Goal: Task Accomplishment & Management: Complete application form

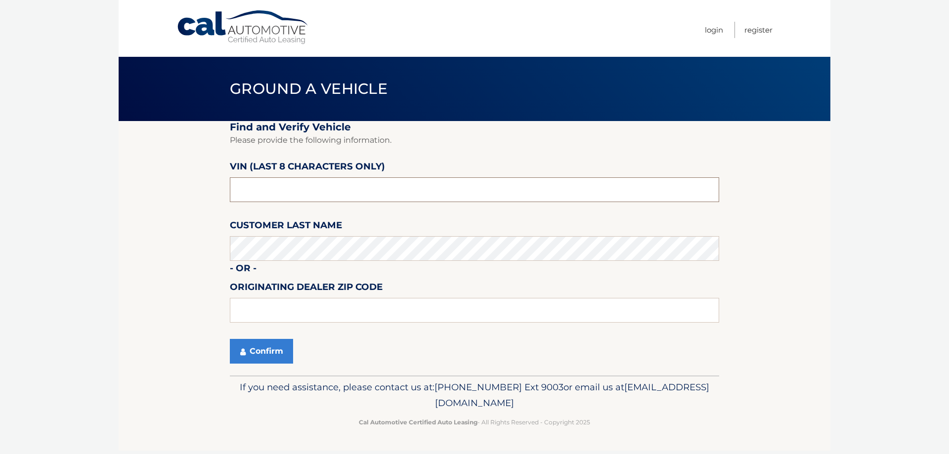
click at [324, 190] on input "text" at bounding box center [474, 189] width 489 height 25
drag, startPoint x: 292, startPoint y: 190, endPoint x: 224, endPoint y: 181, distance: 68.7
click at [221, 188] on section "Find and Verify Vehicle Please provide the following information. VIN (last 8 c…" at bounding box center [475, 248] width 712 height 255
type input "nt191633"
click at [280, 352] on button "Confirm" at bounding box center [261, 351] width 63 height 25
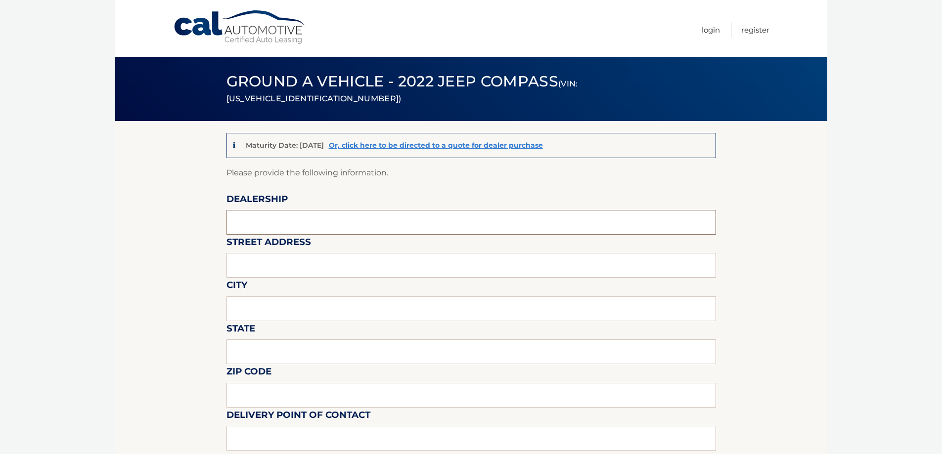
click at [279, 225] on input "text" at bounding box center [470, 222] width 489 height 25
type input "KENDALL DODGE CHRYSLER JEEP RAM"
click at [293, 263] on input "text" at bounding box center [470, 265] width 489 height 25
type input "13355 SW 137TH AVE"
click at [276, 308] on input "text" at bounding box center [470, 309] width 489 height 25
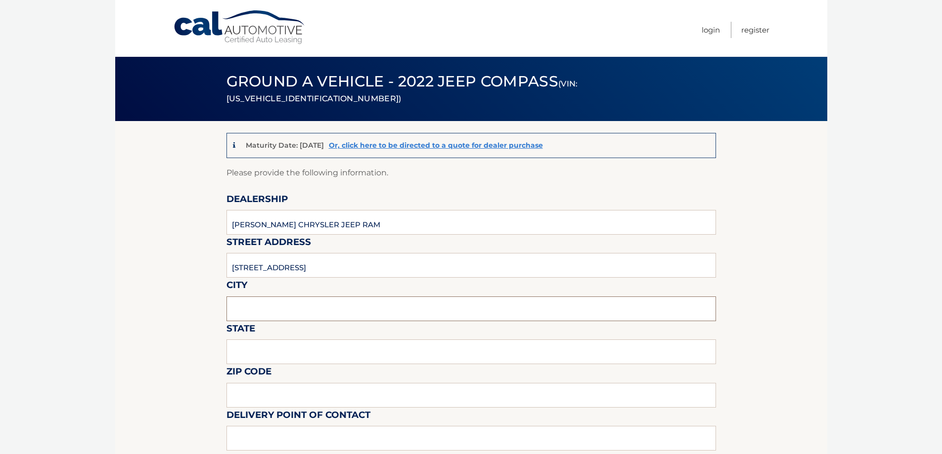
type input "MIAMI"
click at [273, 356] on input "text" at bounding box center [470, 352] width 489 height 25
type input "FLORIDA"
click at [284, 394] on input "text" at bounding box center [470, 395] width 489 height 25
type input "33186"
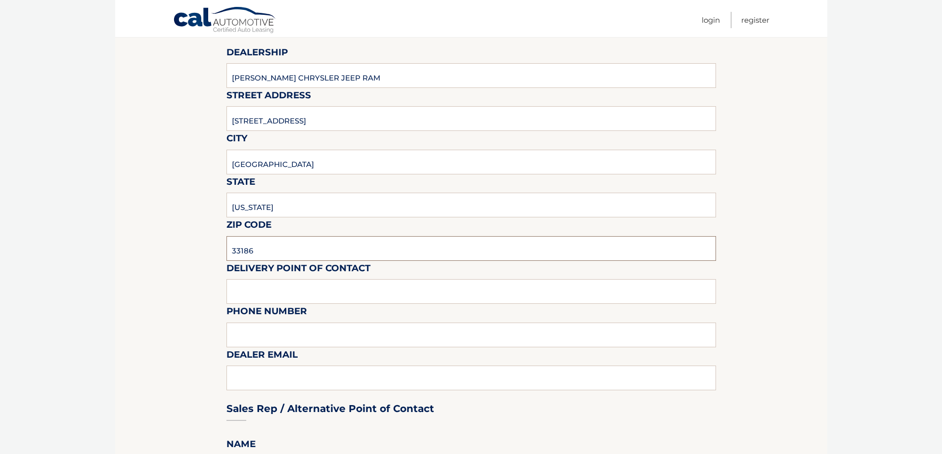
scroll to position [198, 0]
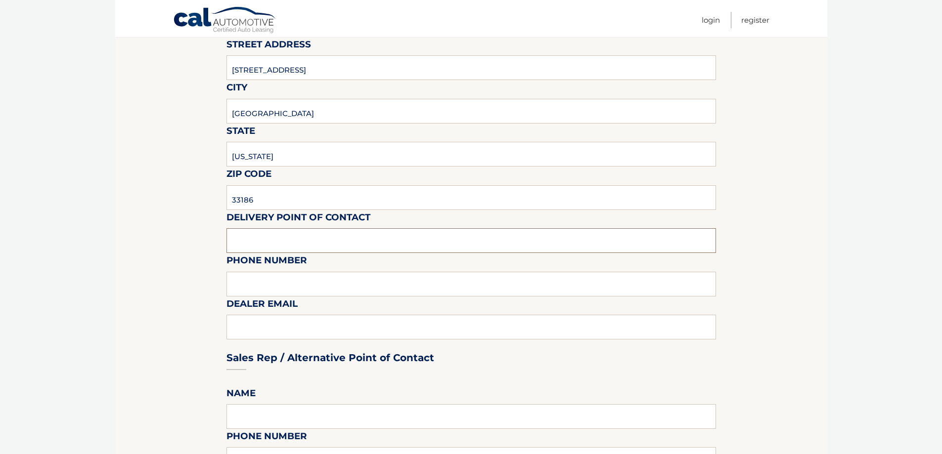
click at [290, 243] on input "text" at bounding box center [470, 240] width 489 height 25
type input "[PERSON_NAME]"
click at [291, 289] on input "text" at bounding box center [470, 284] width 489 height 25
type input "3059720488"
click at [288, 328] on div "Sales Rep / Alternative Point of Contact" at bounding box center [470, 340] width 489 height 70
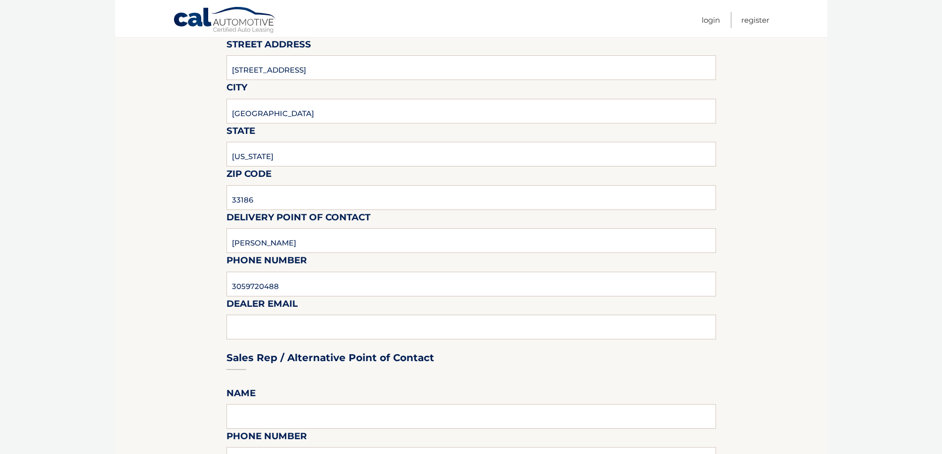
drag, startPoint x: 272, startPoint y: 328, endPoint x: 264, endPoint y: 328, distance: 8.4
click at [270, 328] on div "Sales Rep / Alternative Point of Contact" at bounding box center [470, 340] width 489 height 70
click at [318, 325] on div "Sales Rep / Alternative Point of Contact" at bounding box center [470, 340] width 489 height 70
click at [307, 326] on div "Sales Rep / Alternative Point of Contact" at bounding box center [470, 340] width 489 height 70
click at [280, 328] on div "Sales Rep / Alternative Point of Contact" at bounding box center [470, 340] width 489 height 70
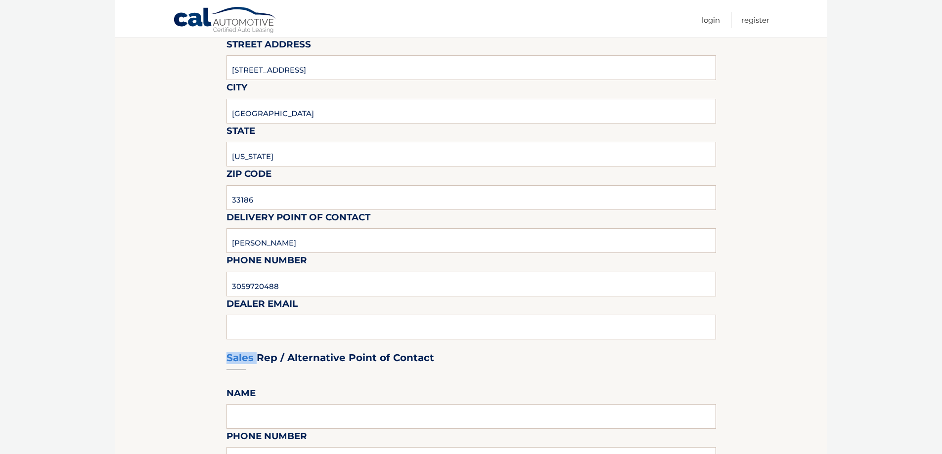
click at [279, 328] on div "Sales Rep / Alternative Point of Contact" at bounding box center [470, 340] width 489 height 70
click at [283, 329] on div "Sales Rep / Alternative Point of Contact" at bounding box center [470, 340] width 489 height 70
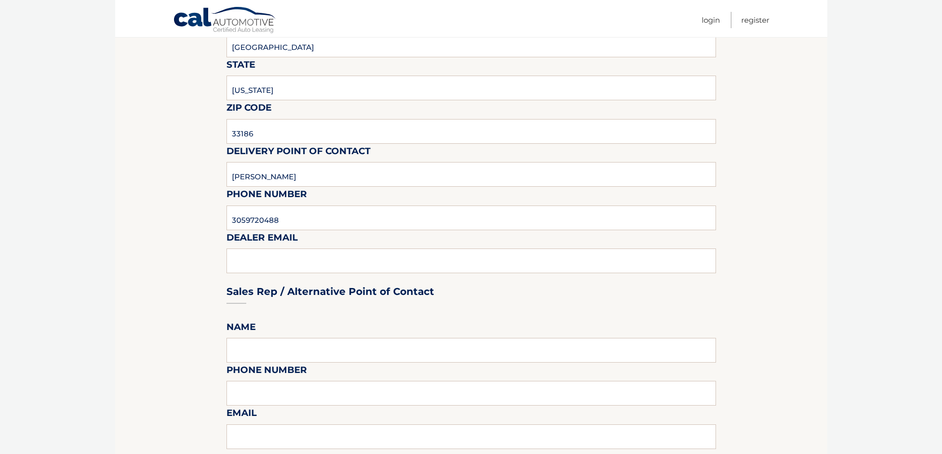
scroll to position [396, 0]
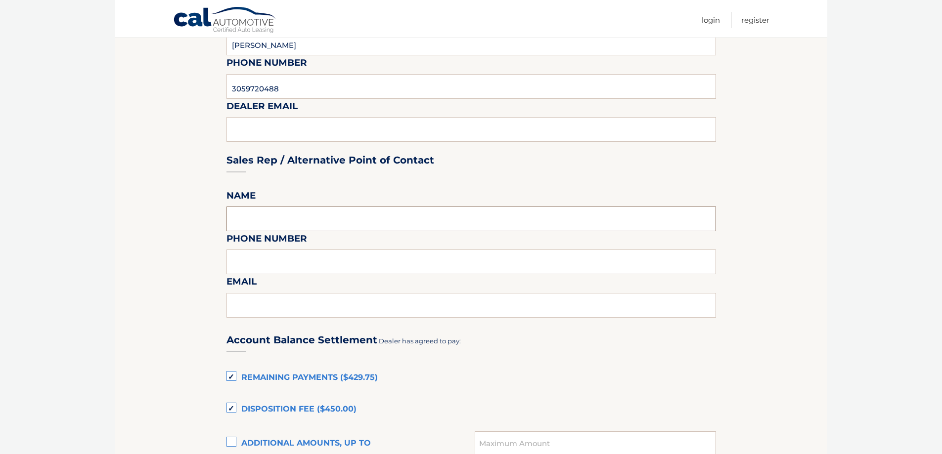
click at [283, 220] on input "text" at bounding box center [470, 219] width 489 height 25
type input "j"
type input "[PERSON_NAME]"
click at [286, 256] on input "text" at bounding box center [470, 262] width 489 height 25
type input "3059720488"
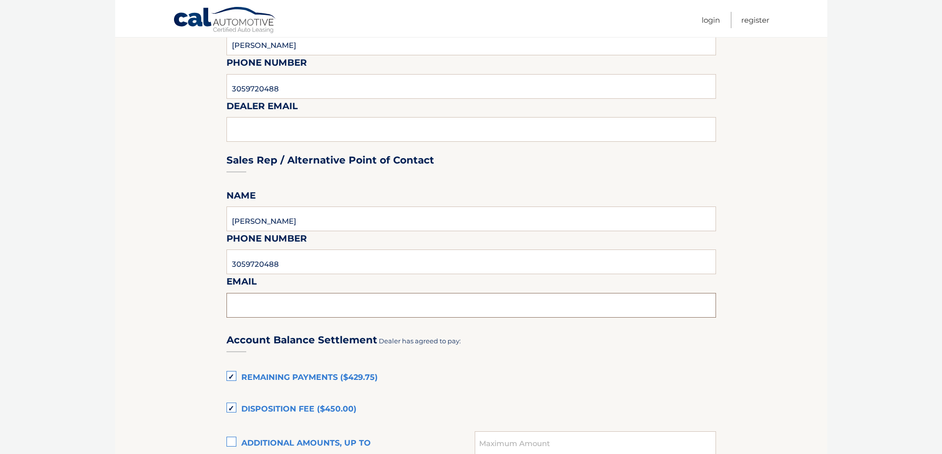
click at [266, 305] on input "text" at bounding box center [470, 305] width 489 height 25
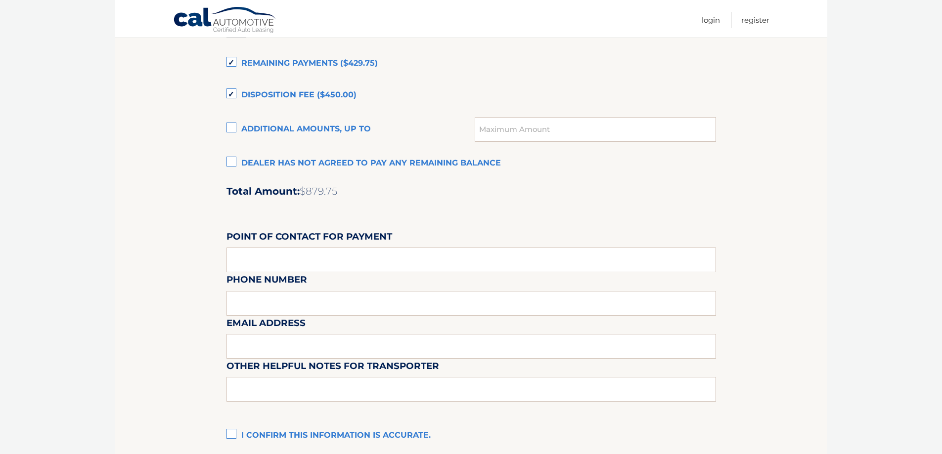
scroll to position [692, 0]
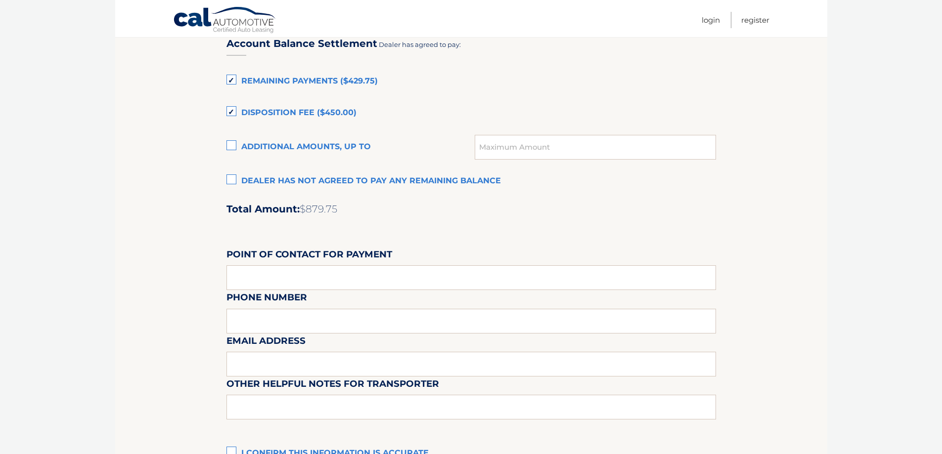
type input "[EMAIL_ADDRESS][DOMAIN_NAME]"
click at [231, 176] on label "Dealer has not agreed to pay any remaining balance" at bounding box center [470, 182] width 489 height 20
click at [0, 0] on input "Dealer has not agreed to pay any remaining balance" at bounding box center [0, 0] width 0 height 0
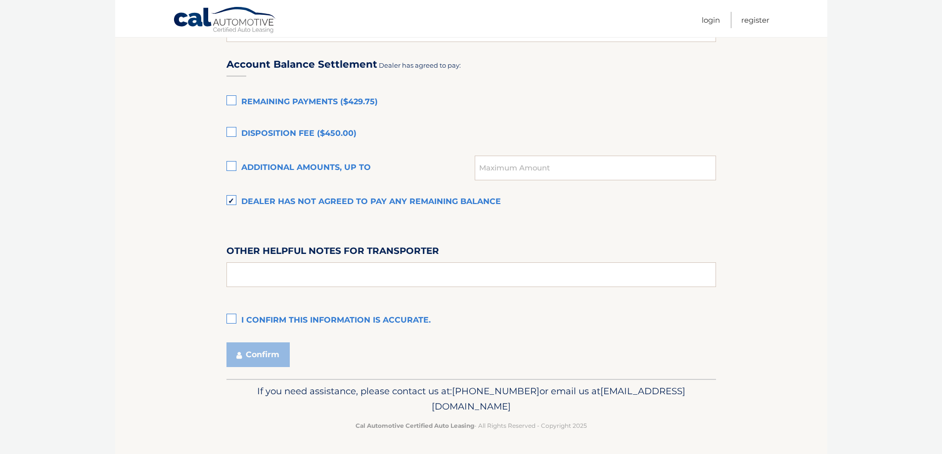
click at [235, 318] on label "I confirm this information is accurate." at bounding box center [470, 321] width 489 height 20
click at [0, 0] on input "I confirm this information is accurate." at bounding box center [0, 0] width 0 height 0
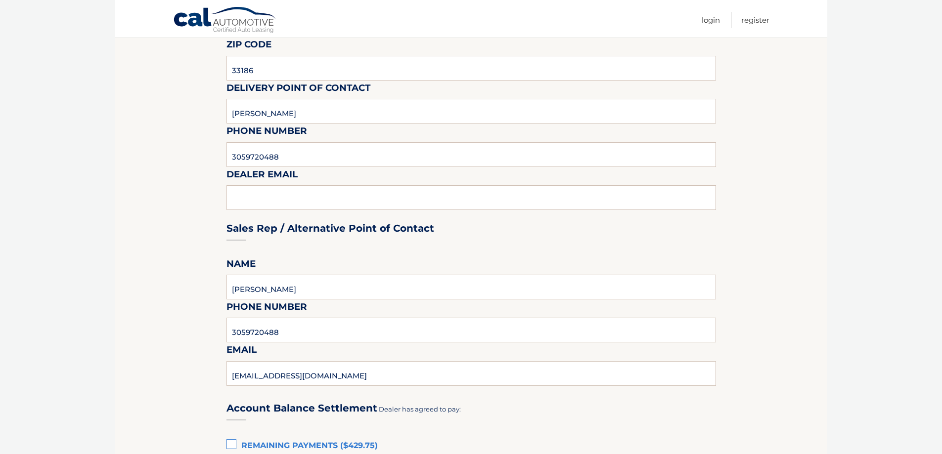
scroll to position [375, 0]
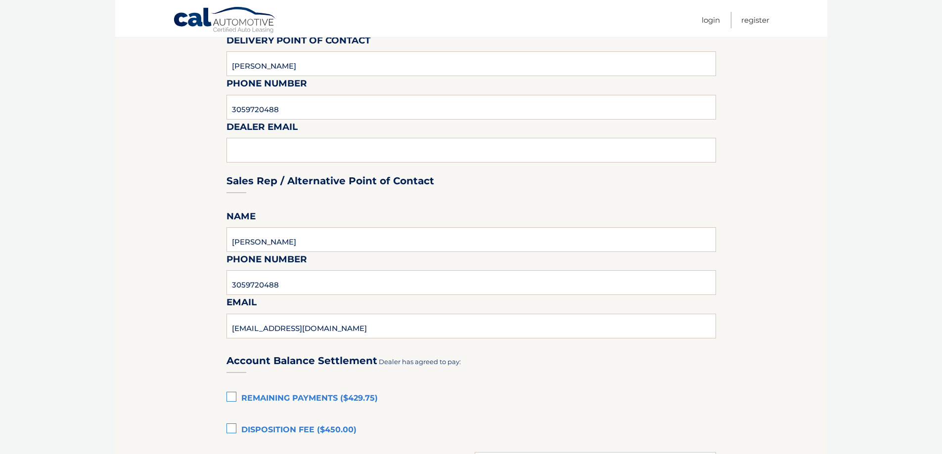
click at [456, 146] on div "Sales Rep / Alternative Point of Contact" at bounding box center [470, 163] width 489 height 70
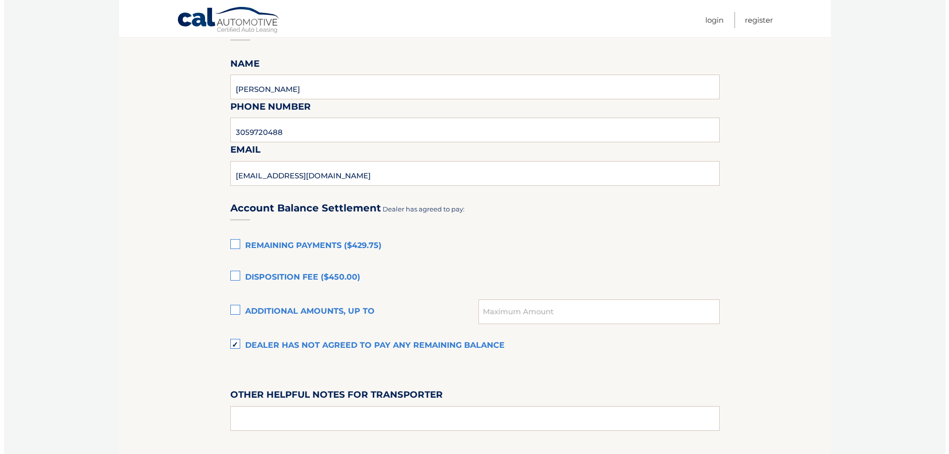
scroll to position [671, 0]
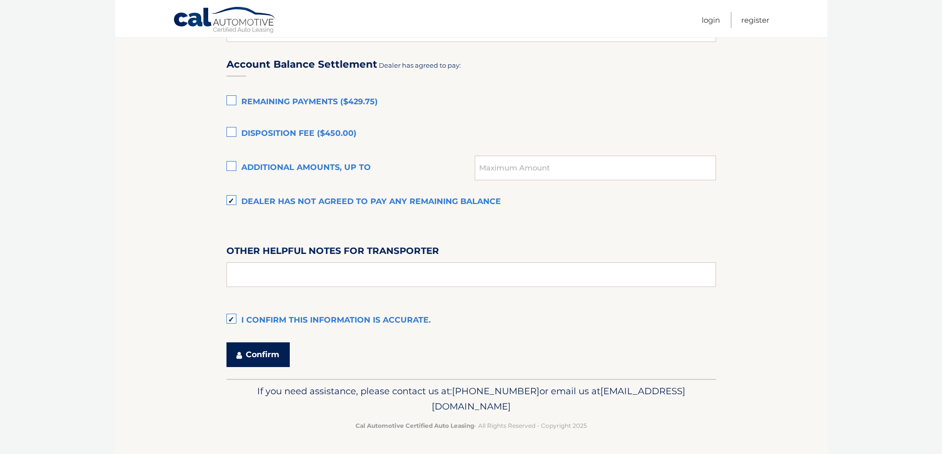
click at [262, 359] on button "Confirm" at bounding box center [257, 355] width 63 height 25
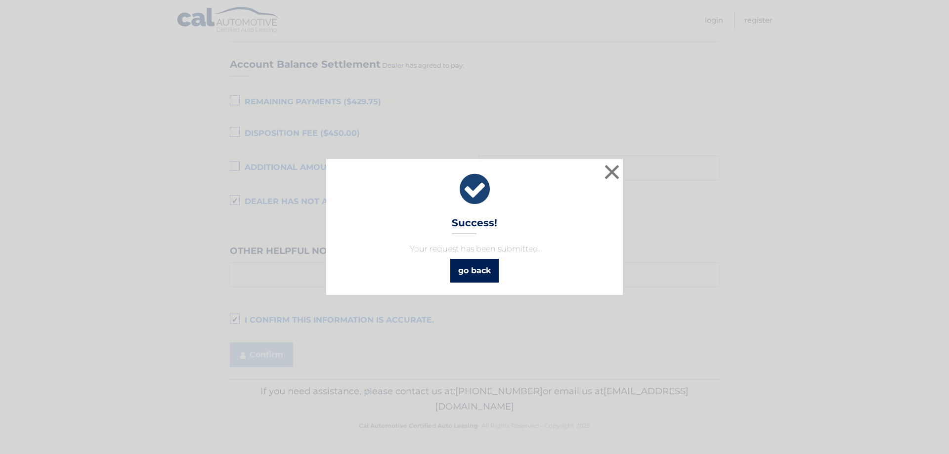
click at [473, 273] on link "go back" at bounding box center [474, 271] width 48 height 24
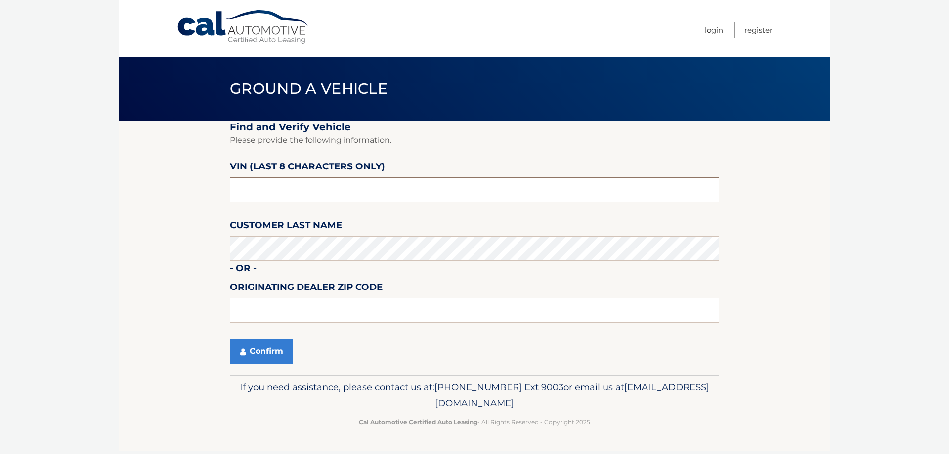
click at [459, 188] on input "text" at bounding box center [474, 189] width 489 height 25
type input "P8718392"
click at [271, 355] on button "Confirm" at bounding box center [261, 351] width 63 height 25
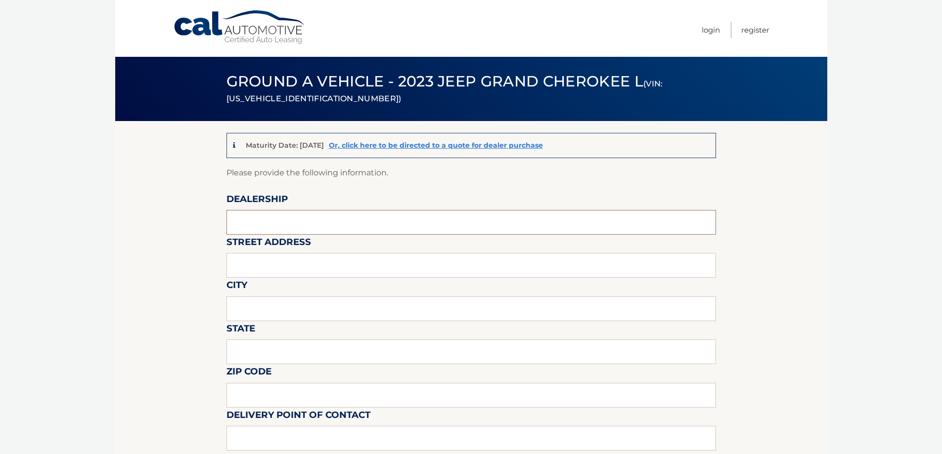
click at [294, 227] on input "text" at bounding box center [470, 222] width 489 height 25
type input "[PERSON_NAME] CHRYSLER JEEP RAM"
click at [290, 268] on input "text" at bounding box center [470, 265] width 489 height 25
type input "[STREET_ADDRESS]"
click at [289, 311] on input "text" at bounding box center [470, 309] width 489 height 25
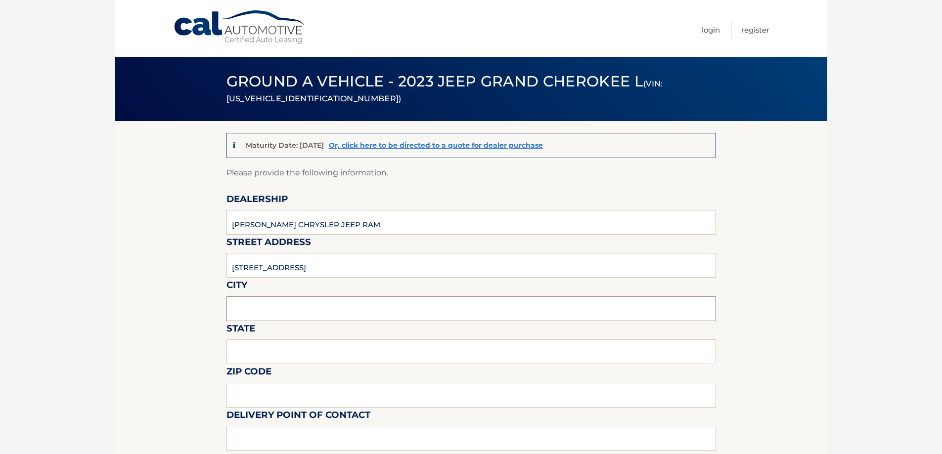
type input "[GEOGRAPHIC_DATA]"
click at [290, 352] on input "text" at bounding box center [470, 352] width 489 height 25
type input "[US_STATE]"
click at [300, 396] on input "text" at bounding box center [470, 395] width 489 height 25
type input "33186"
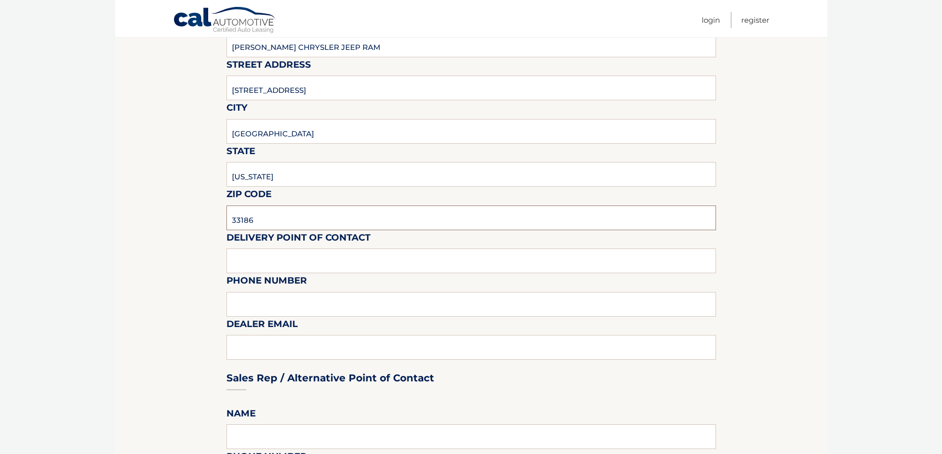
scroll to position [198, 0]
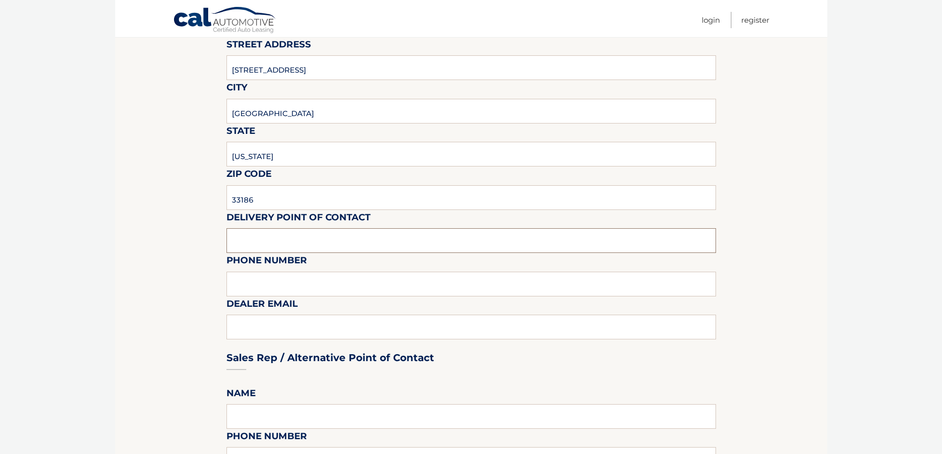
click at [310, 235] on input "text" at bounding box center [470, 240] width 489 height 25
type input "[PERSON_NAME]"
click at [293, 286] on input "text" at bounding box center [470, 284] width 489 height 25
type input "3059720488"
click at [293, 329] on div "Sales Rep / Alternative Point of Contact" at bounding box center [470, 340] width 489 height 70
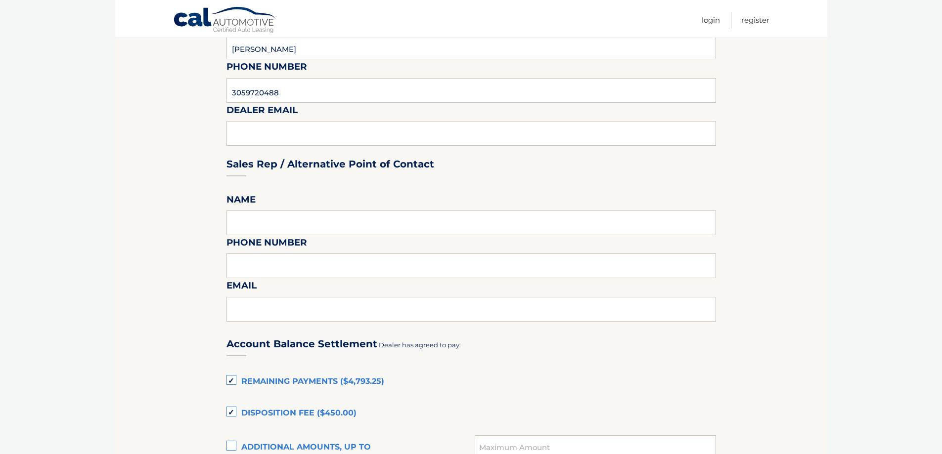
scroll to position [396, 0]
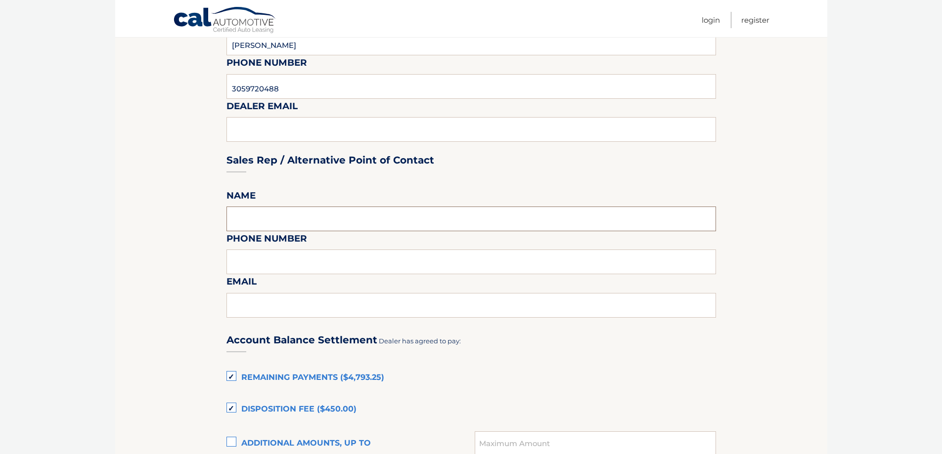
click at [280, 220] on input "text" at bounding box center [470, 219] width 489 height 25
type input "[PERSON_NAME]"
click at [282, 266] on input "text" at bounding box center [470, 262] width 489 height 25
type input "3059720488"
click at [286, 307] on input "text" at bounding box center [470, 305] width 489 height 25
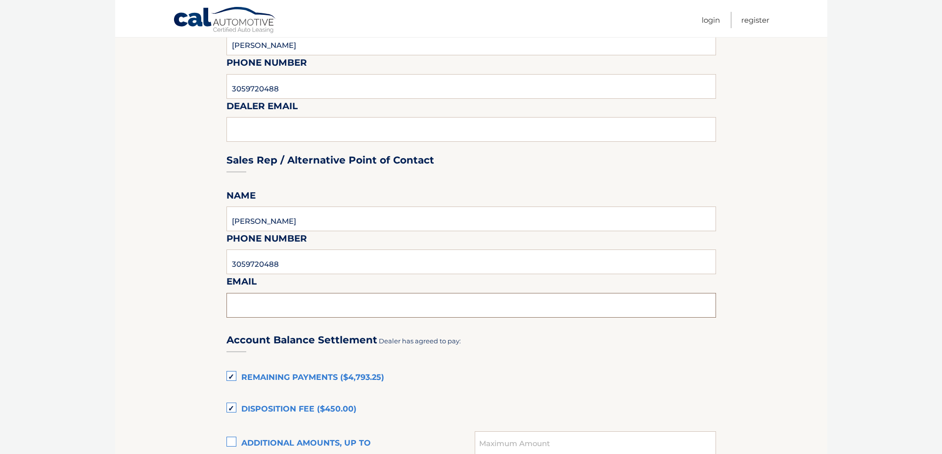
type input "[EMAIL_ADDRESS][DOMAIN_NAME]"
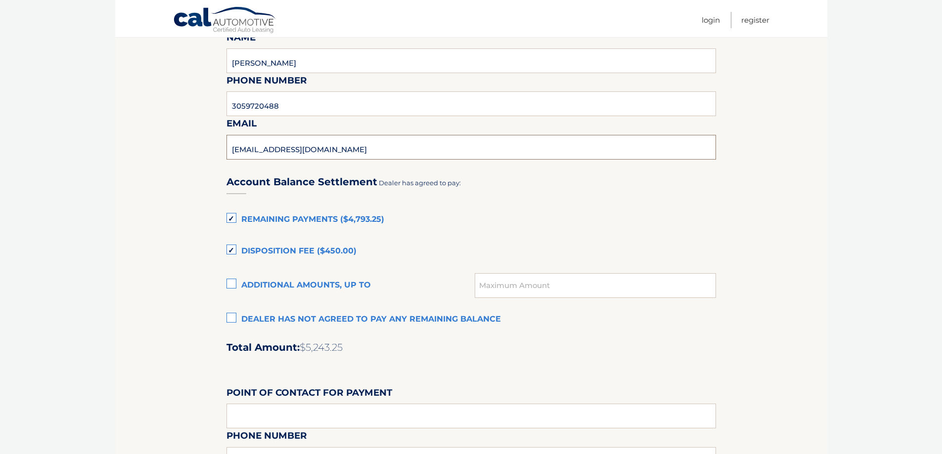
scroll to position [593, 0]
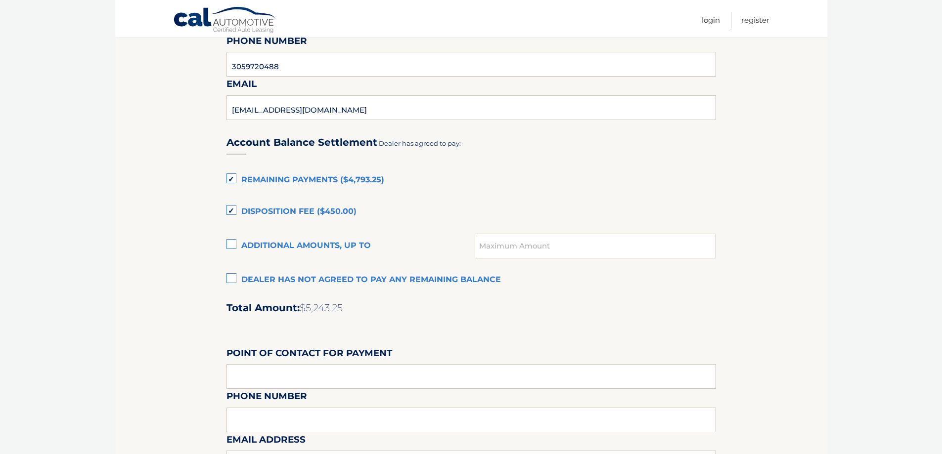
click at [234, 277] on label "Dealer has not agreed to pay any remaining balance" at bounding box center [470, 280] width 489 height 20
click at [0, 0] on input "Dealer has not agreed to pay any remaining balance" at bounding box center [0, 0] width 0 height 0
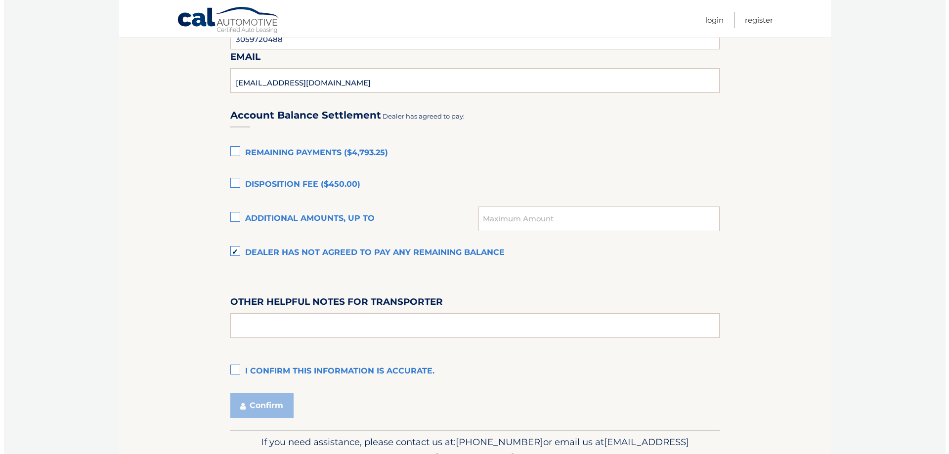
scroll to position [671, 0]
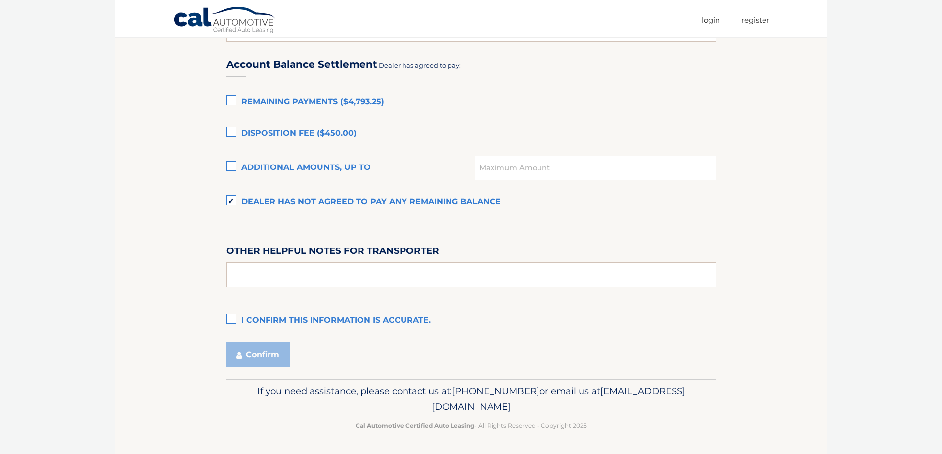
click at [233, 321] on label "I confirm this information is accurate." at bounding box center [470, 321] width 489 height 20
click at [0, 0] on input "I confirm this information is accurate." at bounding box center [0, 0] width 0 height 0
click at [265, 361] on button "Confirm" at bounding box center [257, 355] width 63 height 25
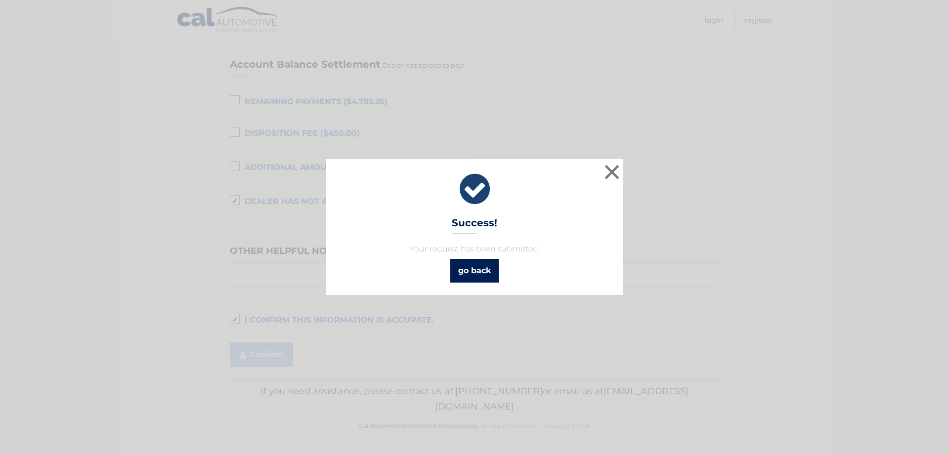
click at [481, 271] on link "go back" at bounding box center [474, 271] width 48 height 24
